Goal: Entertainment & Leisure: Consume media (video, audio)

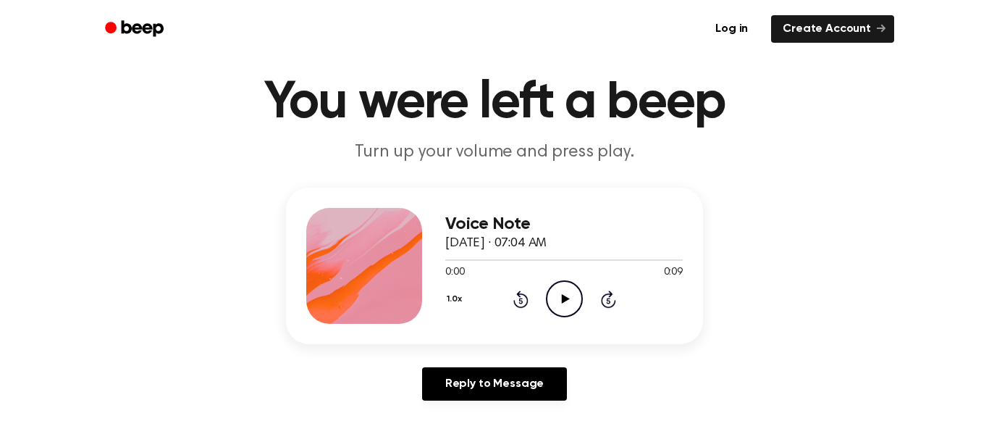
scroll to position [45, 0]
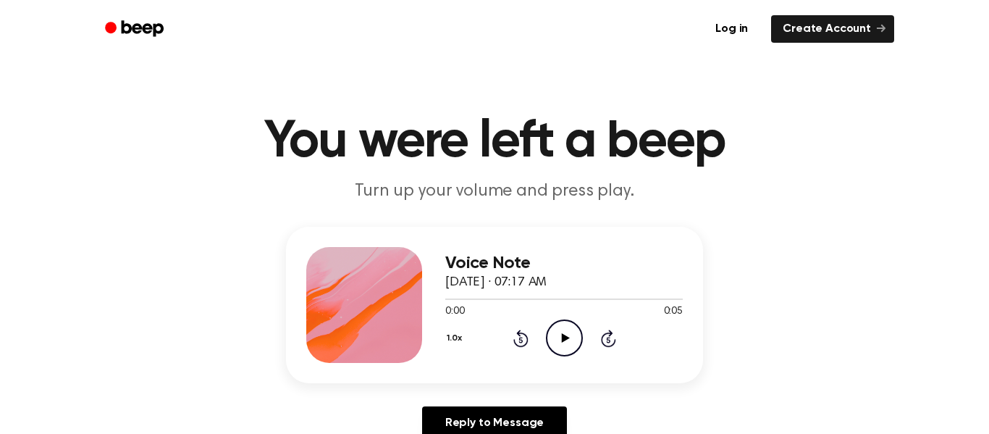
click at [567, 340] on icon "Play Audio" at bounding box center [564, 337] width 37 height 37
